Goal: Transaction & Acquisition: Subscribe to service/newsletter

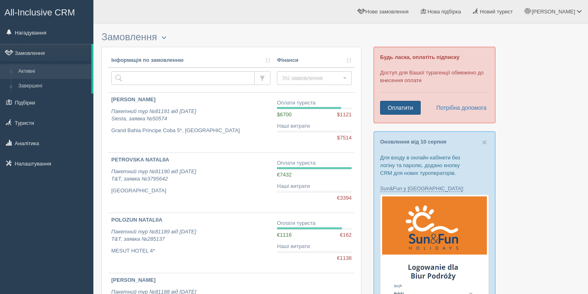
click at [395, 108] on link "Оплатити" at bounding box center [400, 108] width 41 height 14
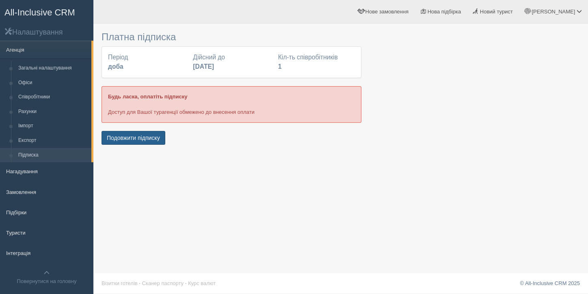
click at [141, 134] on button "Подовжити підписку" at bounding box center [134, 138] width 64 height 14
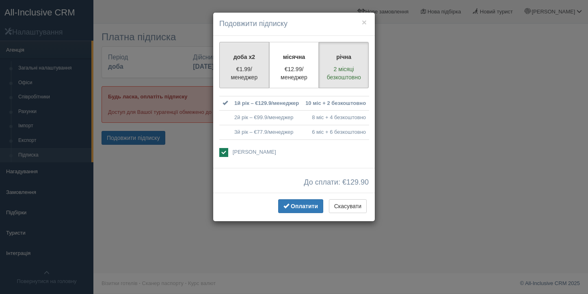
click at [230, 76] on p "€1.99/менеджер" at bounding box center [244, 73] width 39 height 16
radio input "true"
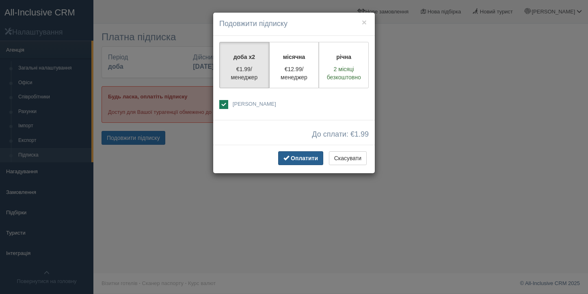
click at [306, 162] on button "Оплатити" at bounding box center [300, 158] width 45 height 14
